Goal: Transaction & Acquisition: Purchase product/service

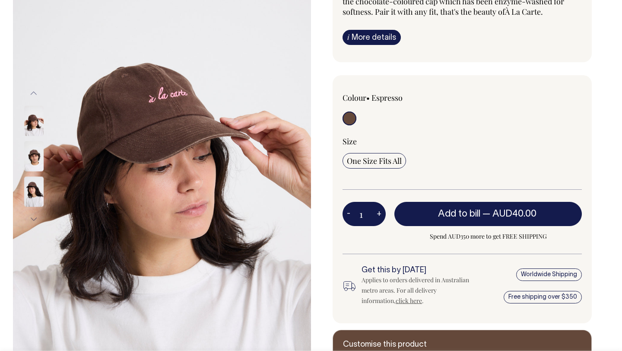
scroll to position [113, 0]
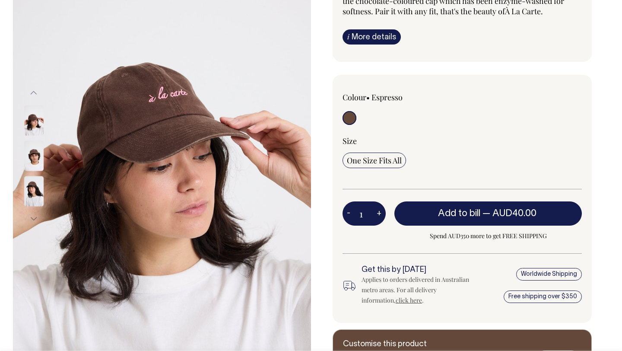
click at [35, 184] on img at bounding box center [33, 191] width 19 height 30
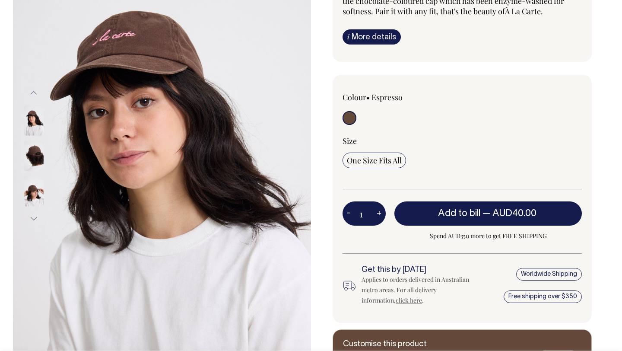
click at [32, 156] on div at bounding box center [45, 156] width 43 height 390
click at [35, 158] on img at bounding box center [33, 155] width 19 height 30
click at [33, 121] on img at bounding box center [33, 120] width 19 height 30
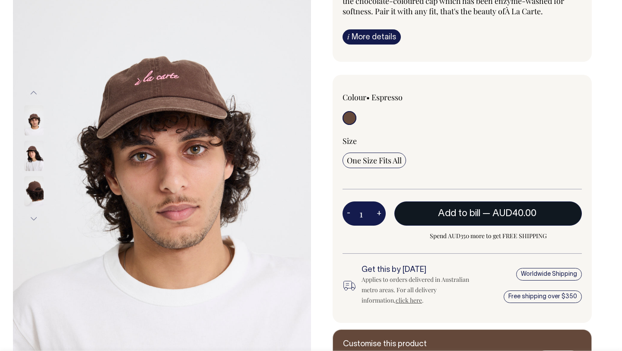
click at [441, 209] on span "Add to bill" at bounding box center [459, 213] width 42 height 9
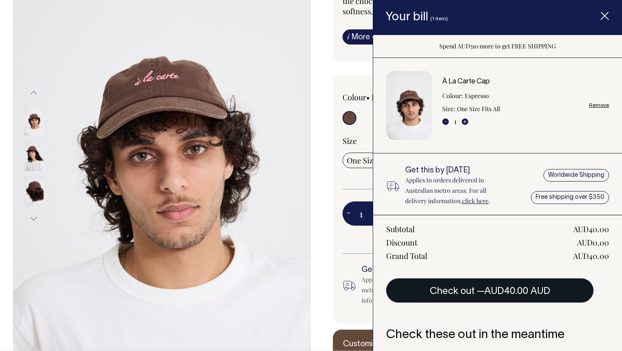
click at [483, 292] on button "Check out — AUD40.00 AUD" at bounding box center [489, 290] width 207 height 24
